Goal: Transaction & Acquisition: Subscribe to service/newsletter

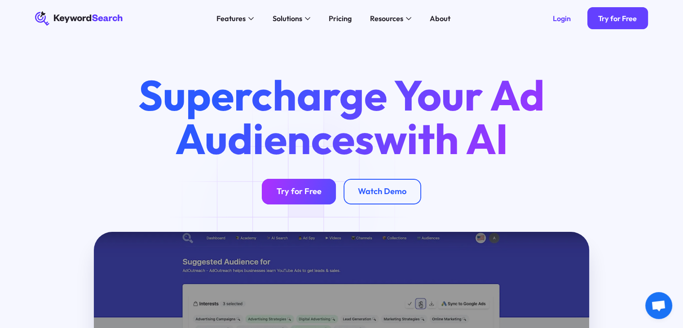
click at [308, 198] on link "Try for Free" at bounding box center [299, 192] width 74 height 26
